Goal: Transaction & Acquisition: Download file/media

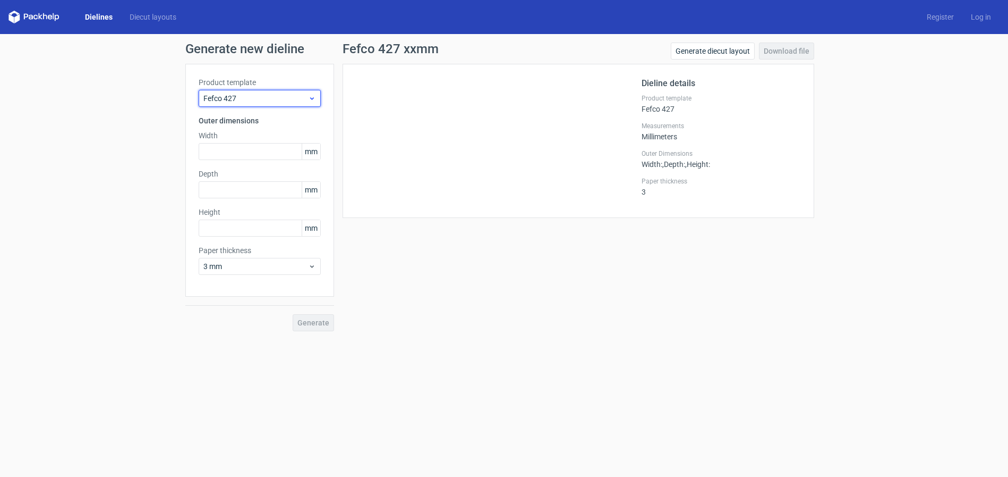
click at [267, 101] on span "Fefco 427" at bounding box center [255, 98] width 105 height 11
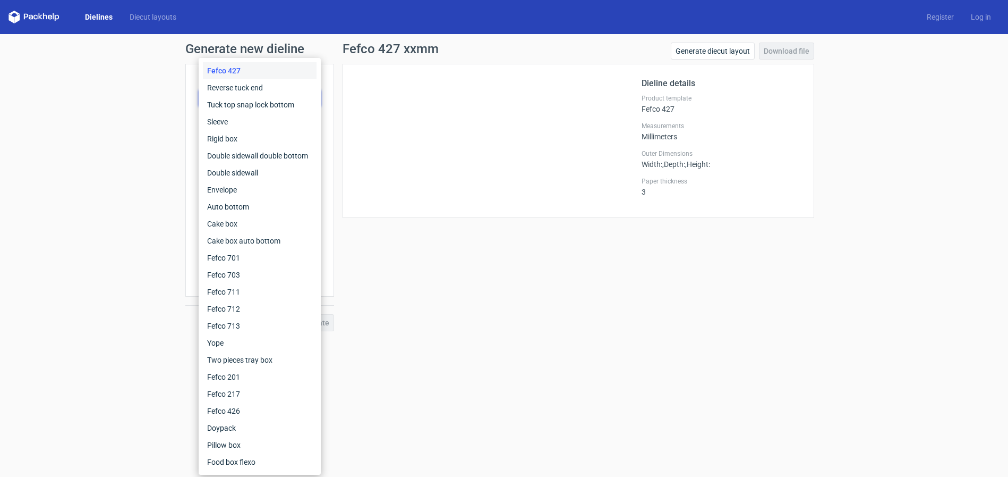
click at [439, 302] on div "Fefco 427 xxmm Generate diecut layout Download file Dieline details Product tem…" at bounding box center [578, 187] width 489 height 288
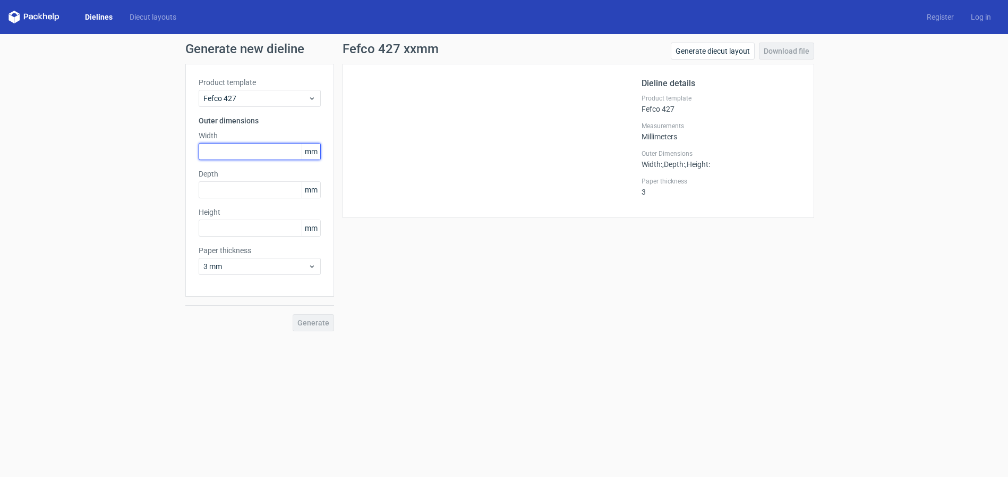
click at [215, 147] on input "text" at bounding box center [260, 151] width 122 height 17
click at [274, 157] on input "text" at bounding box center [260, 151] width 122 height 17
type input "240"
click at [282, 189] on input "text" at bounding box center [260, 189] width 122 height 17
type input "190"
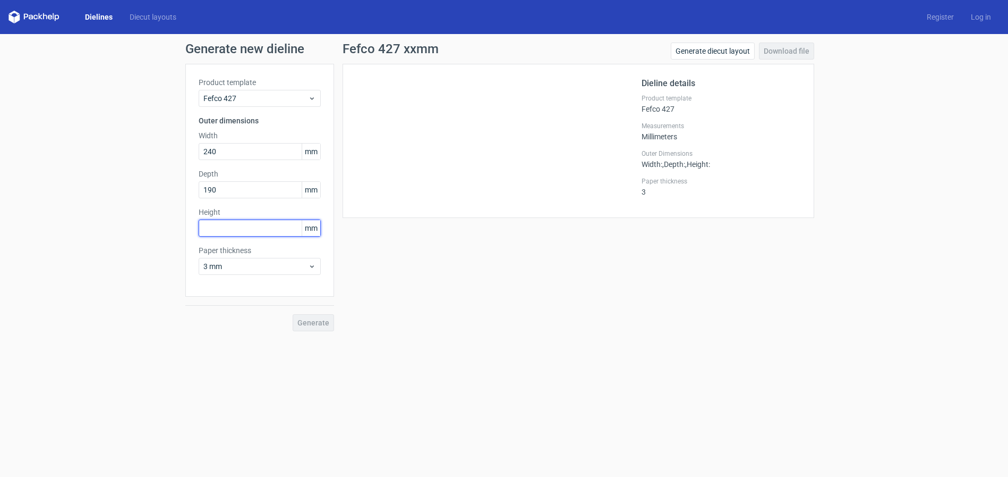
click at [230, 231] on input "text" at bounding box center [260, 227] width 122 height 17
type input "120"
click at [319, 325] on span "Generate" at bounding box center [314, 322] width 32 height 7
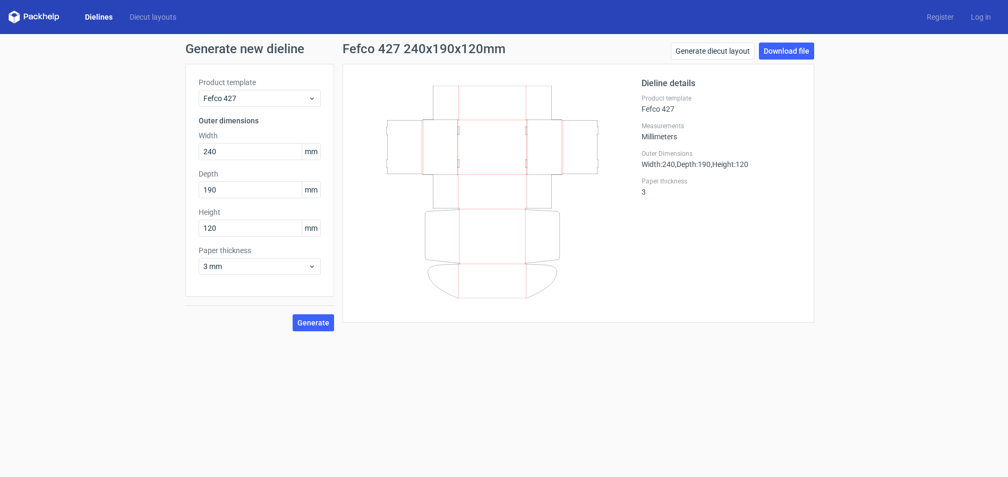
click at [522, 259] on icon at bounding box center [492, 192] width 256 height 213
click at [791, 52] on link "Download file" at bounding box center [786, 51] width 55 height 17
